Goal: Task Accomplishment & Management: Use online tool/utility

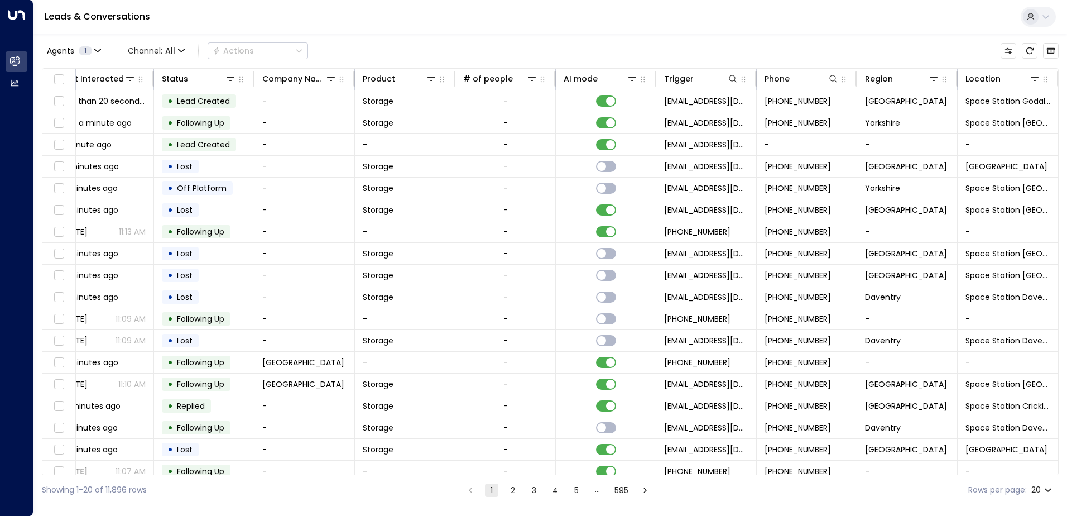
scroll to position [0, 228]
click at [1029, 78] on icon at bounding box center [1033, 78] width 9 height 9
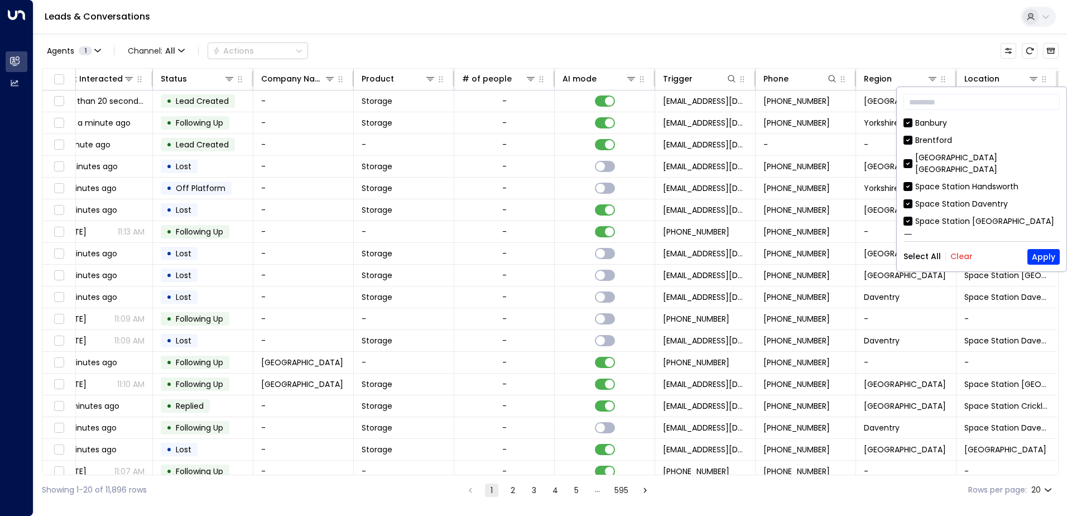
click at [961, 256] on button "Clear" at bounding box center [962, 256] width 22 height 9
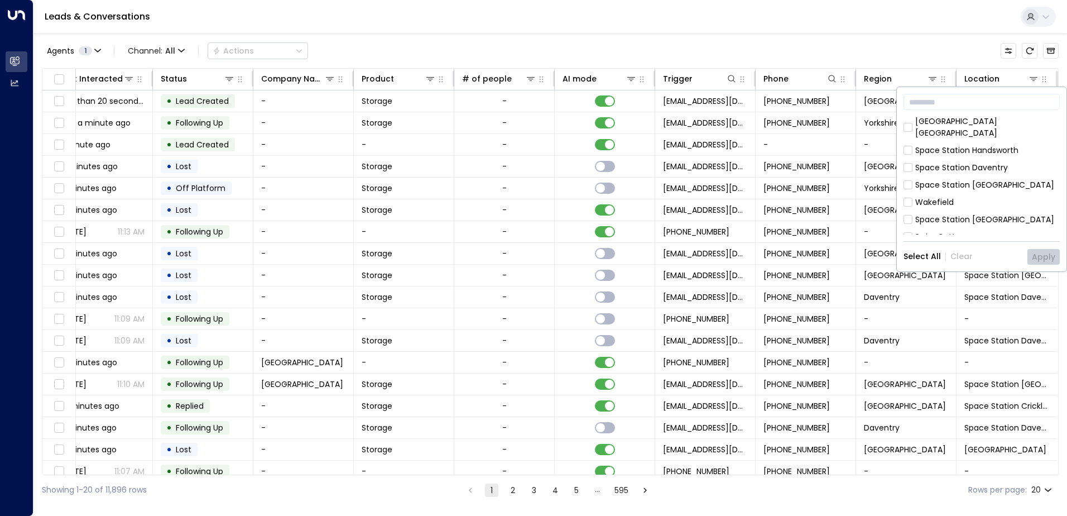
scroll to position [56, 0]
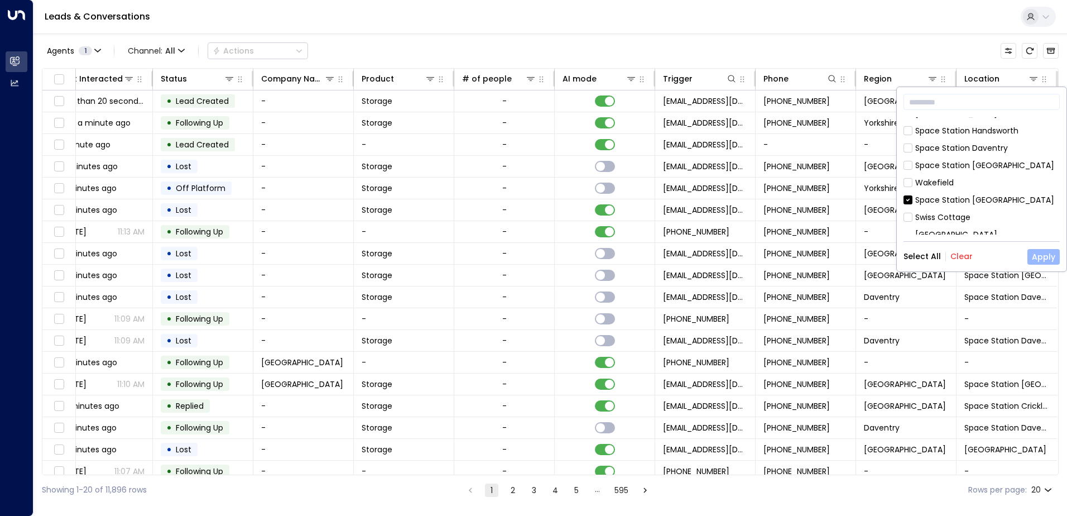
click at [1046, 256] on button "Apply" at bounding box center [1044, 257] width 32 height 16
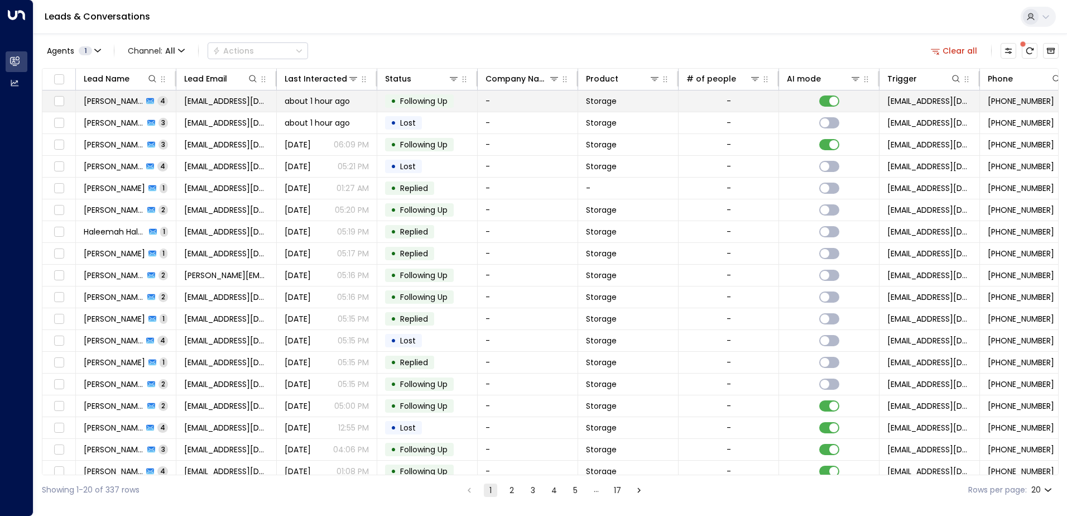
click at [108, 104] on span "[PERSON_NAME]" at bounding box center [113, 100] width 59 height 11
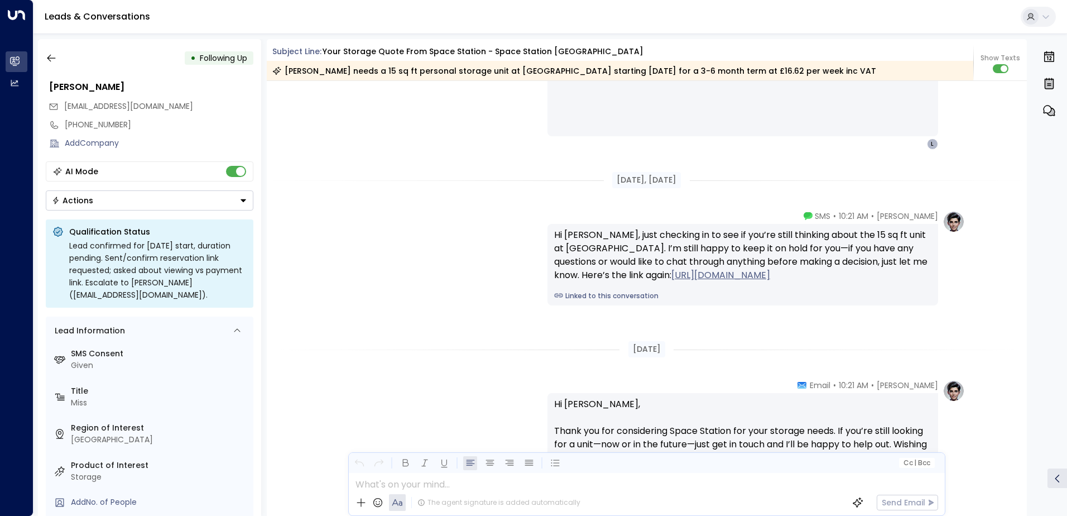
scroll to position [1618, 0]
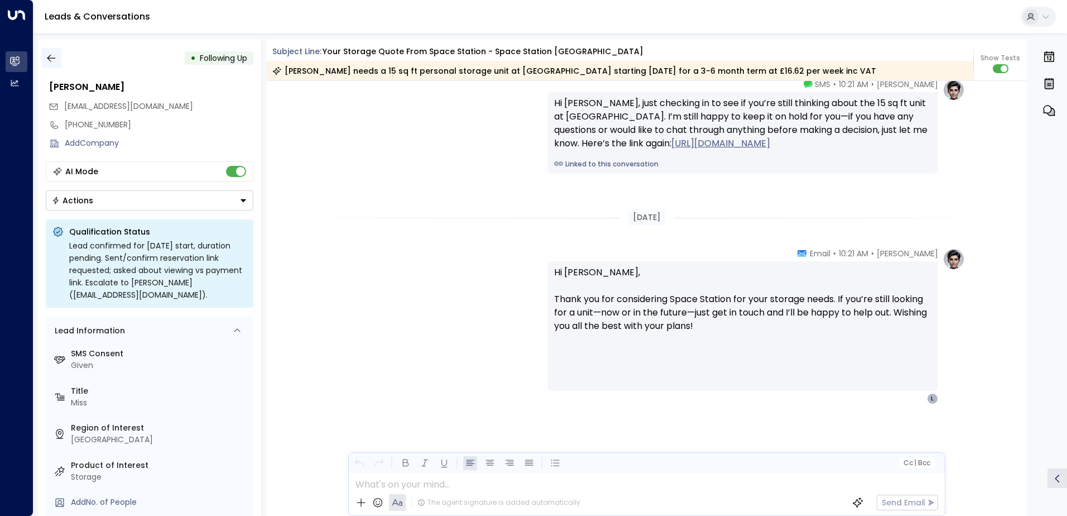
click at [53, 57] on icon "button" at bounding box center [51, 57] width 11 height 11
